Goal: Information Seeking & Learning: Learn about a topic

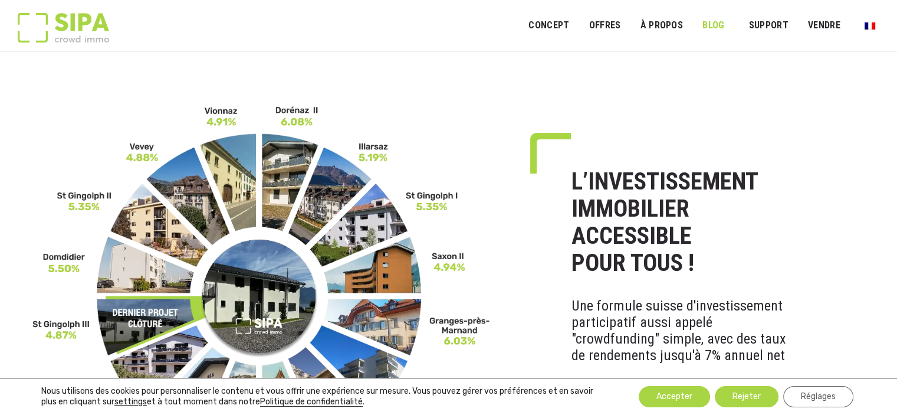
click at [716, 29] on link "Blog" at bounding box center [714, 25] width 38 height 27
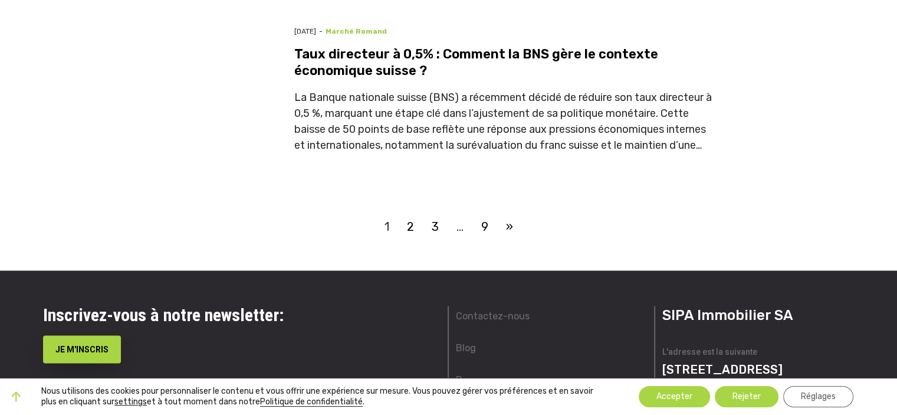
scroll to position [2095, 0]
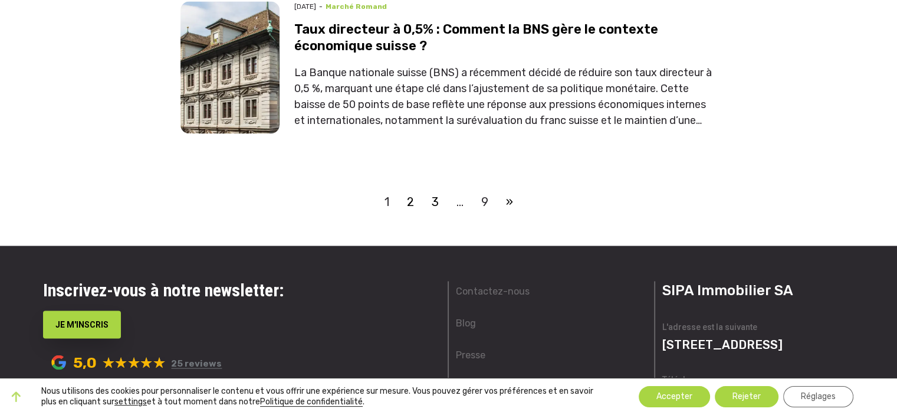
click at [484, 192] on link "9" at bounding box center [484, 201] width 25 height 18
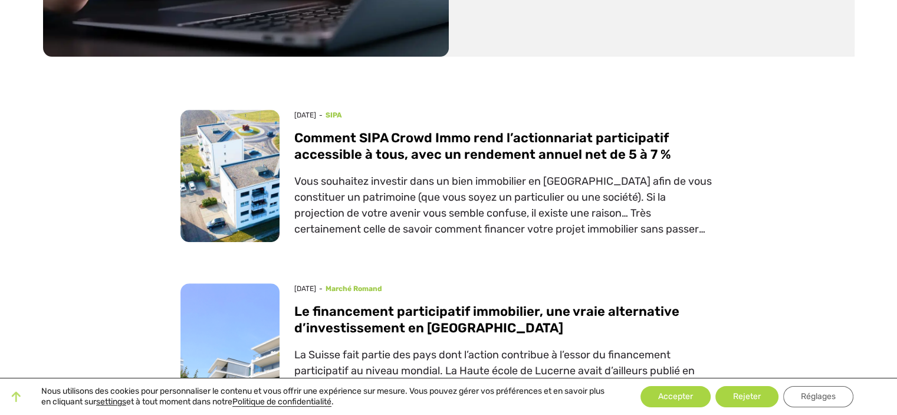
scroll to position [476, 0]
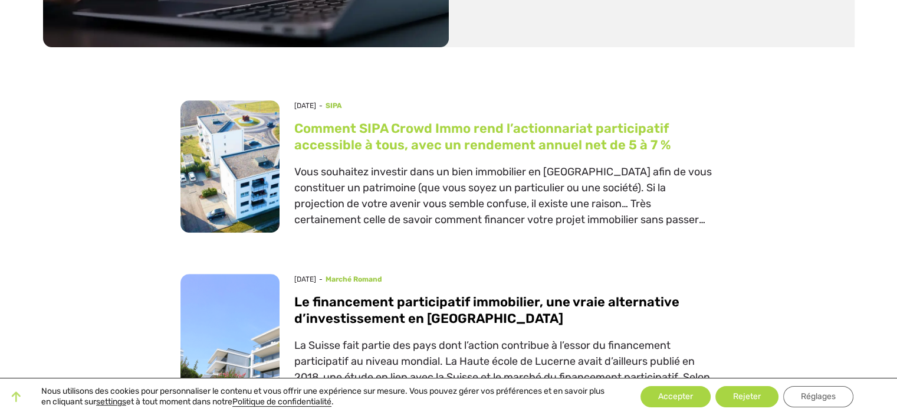
click at [499, 143] on link "Comment SIPA Crowd Immo rend l’actionnariat participatif accessible à tous, ave…" at bounding box center [482, 136] width 376 height 32
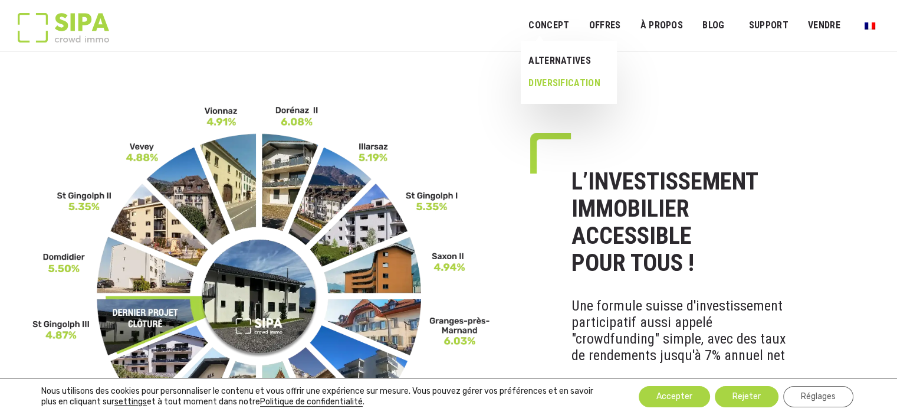
click at [562, 81] on link "DIVERSIFICATION" at bounding box center [564, 83] width 87 height 22
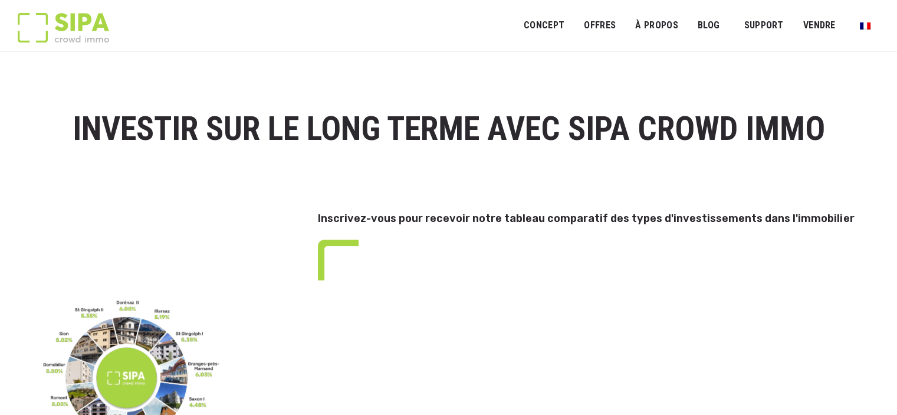
select select "**"
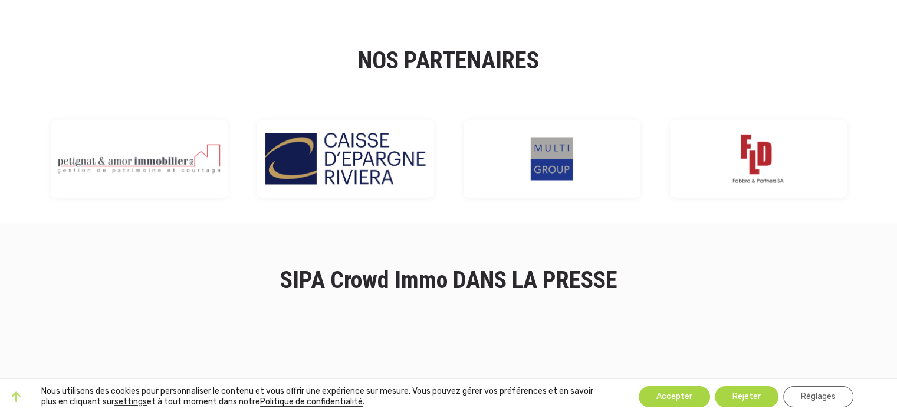
scroll to position [2003, 0]
